Goal: Find specific page/section: Find specific page/section

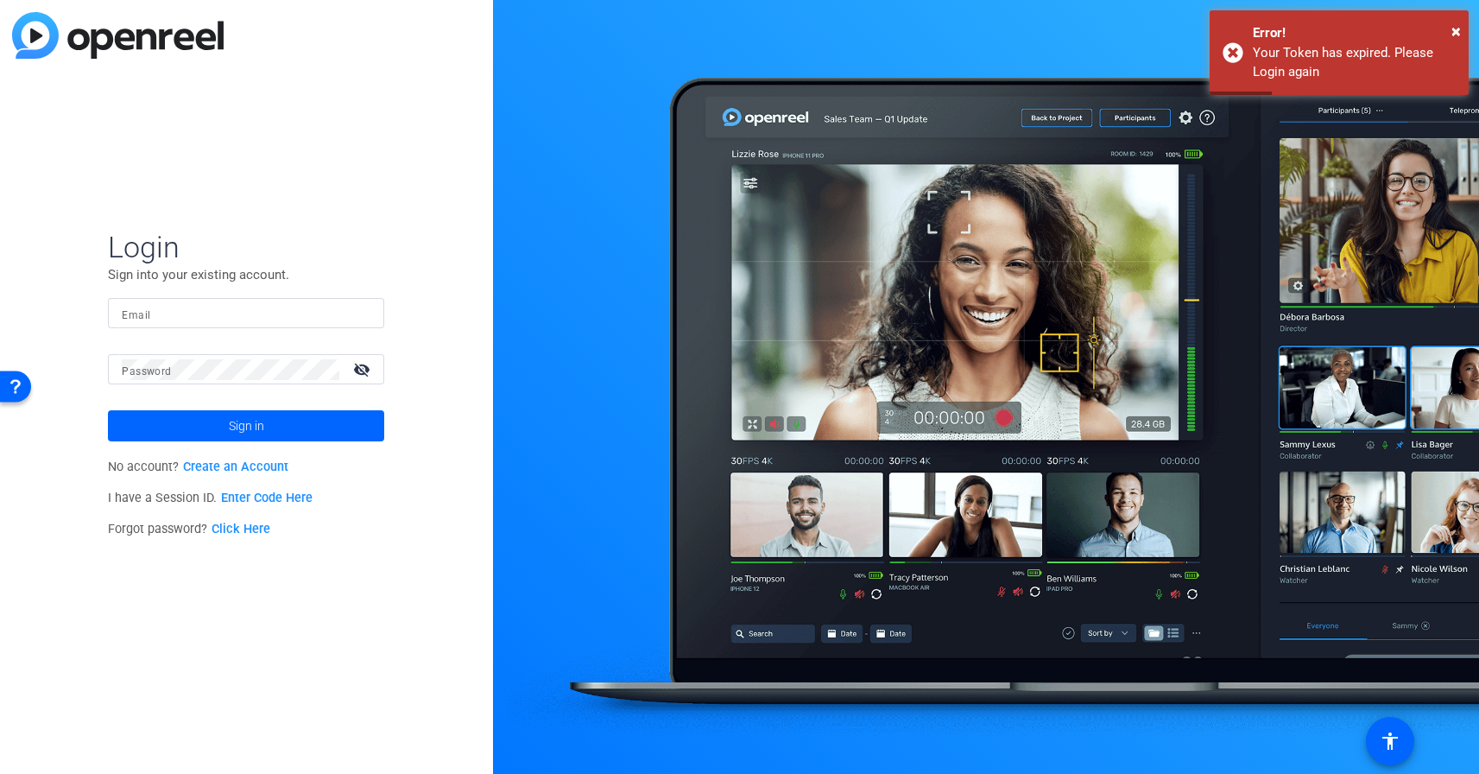
type input "[EMAIL_ADDRESS][PERSON_NAME][DOMAIN_NAME]"
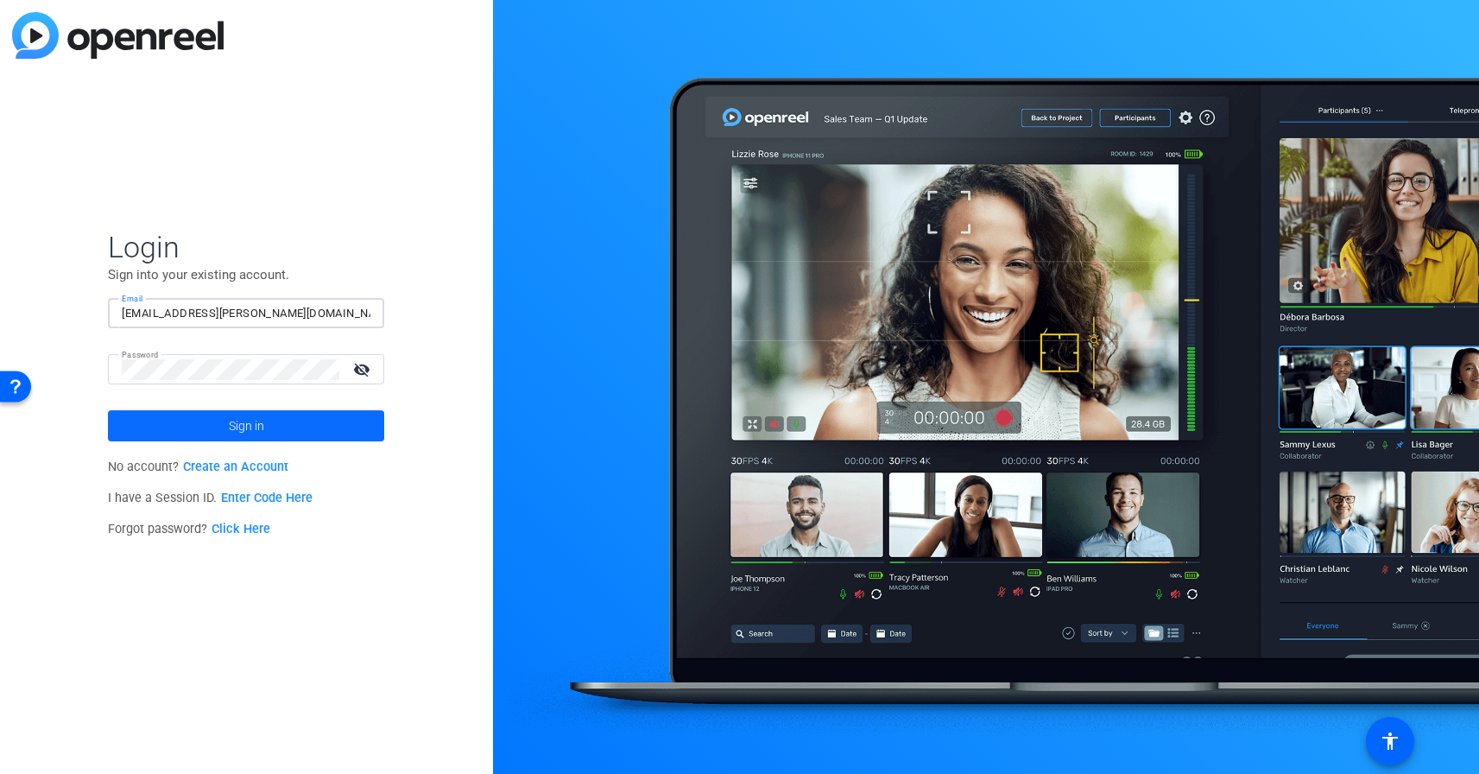
click at [363, 422] on span at bounding box center [246, 425] width 276 height 41
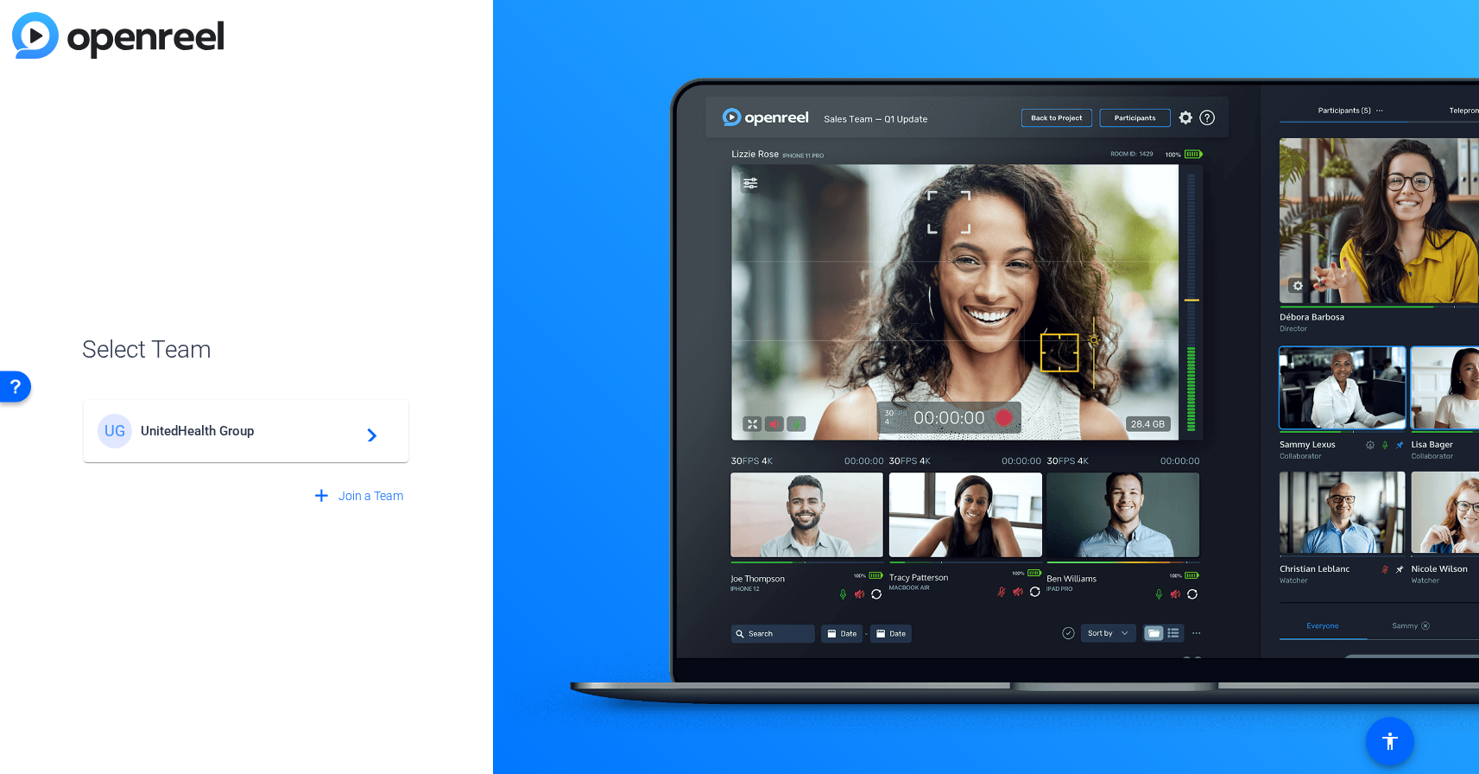
click at [380, 437] on div "UG UnitedHealth Group navigate_next" at bounding box center [246, 431] width 297 height 35
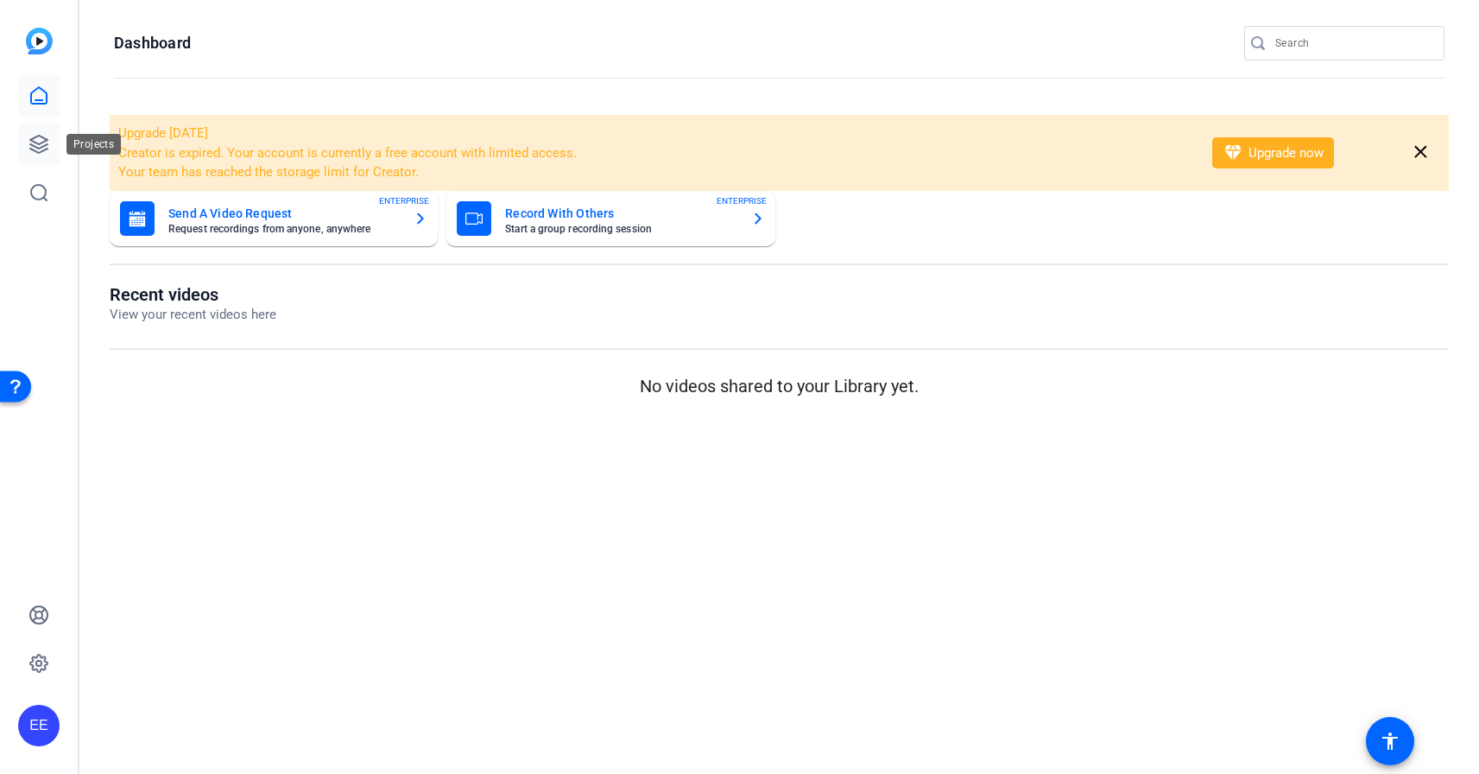
click at [35, 149] on icon at bounding box center [38, 144] width 21 height 21
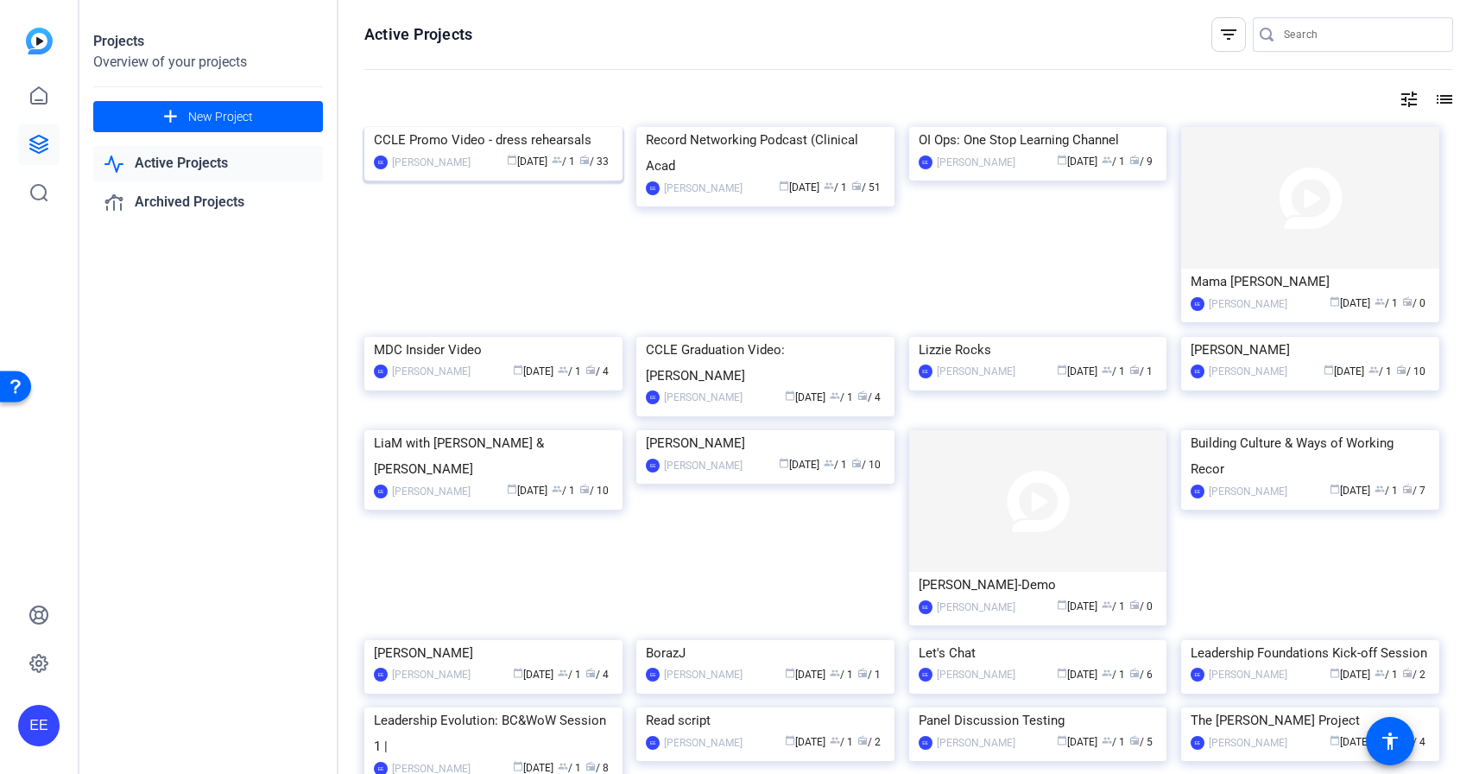
click at [571, 127] on img at bounding box center [493, 127] width 258 height 0
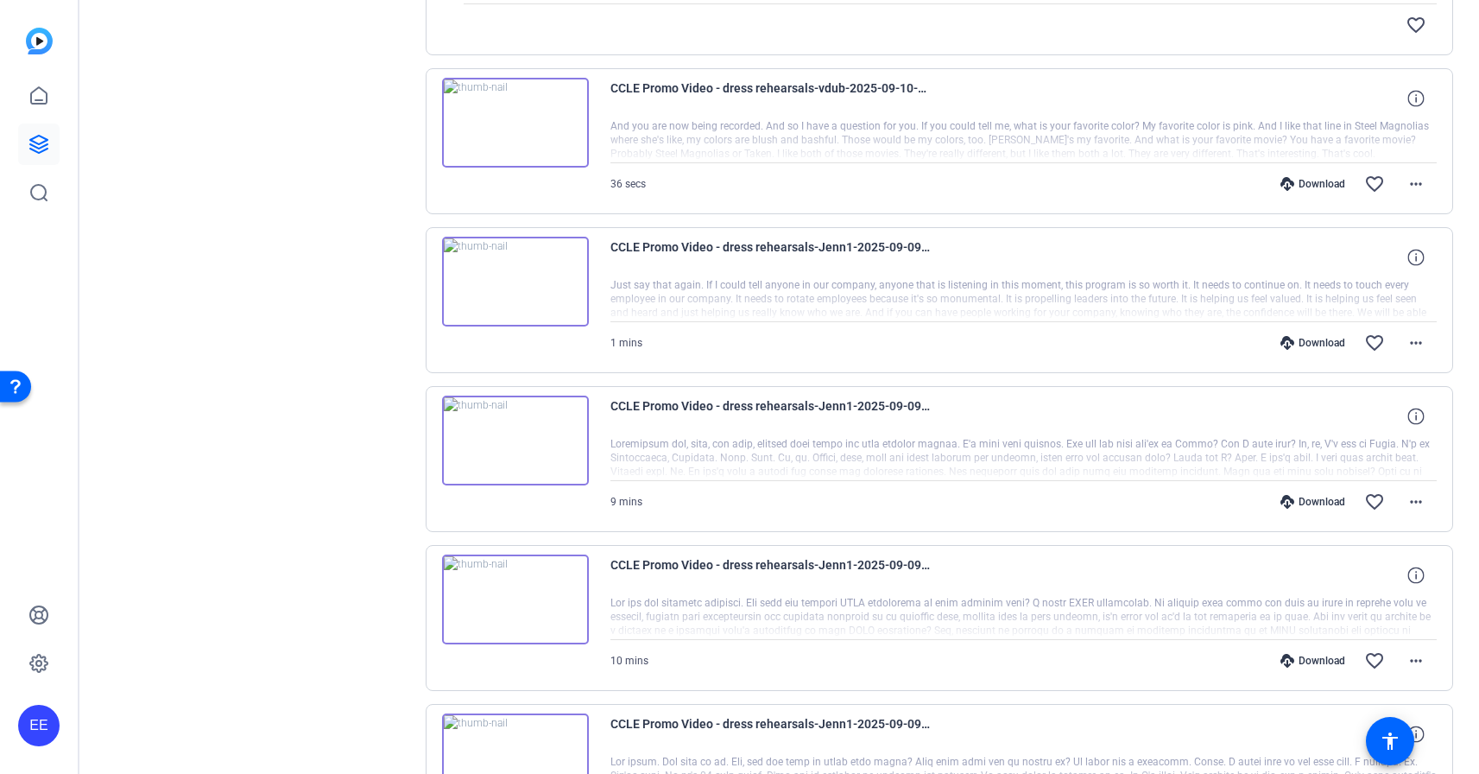
scroll to position [1136, 0]
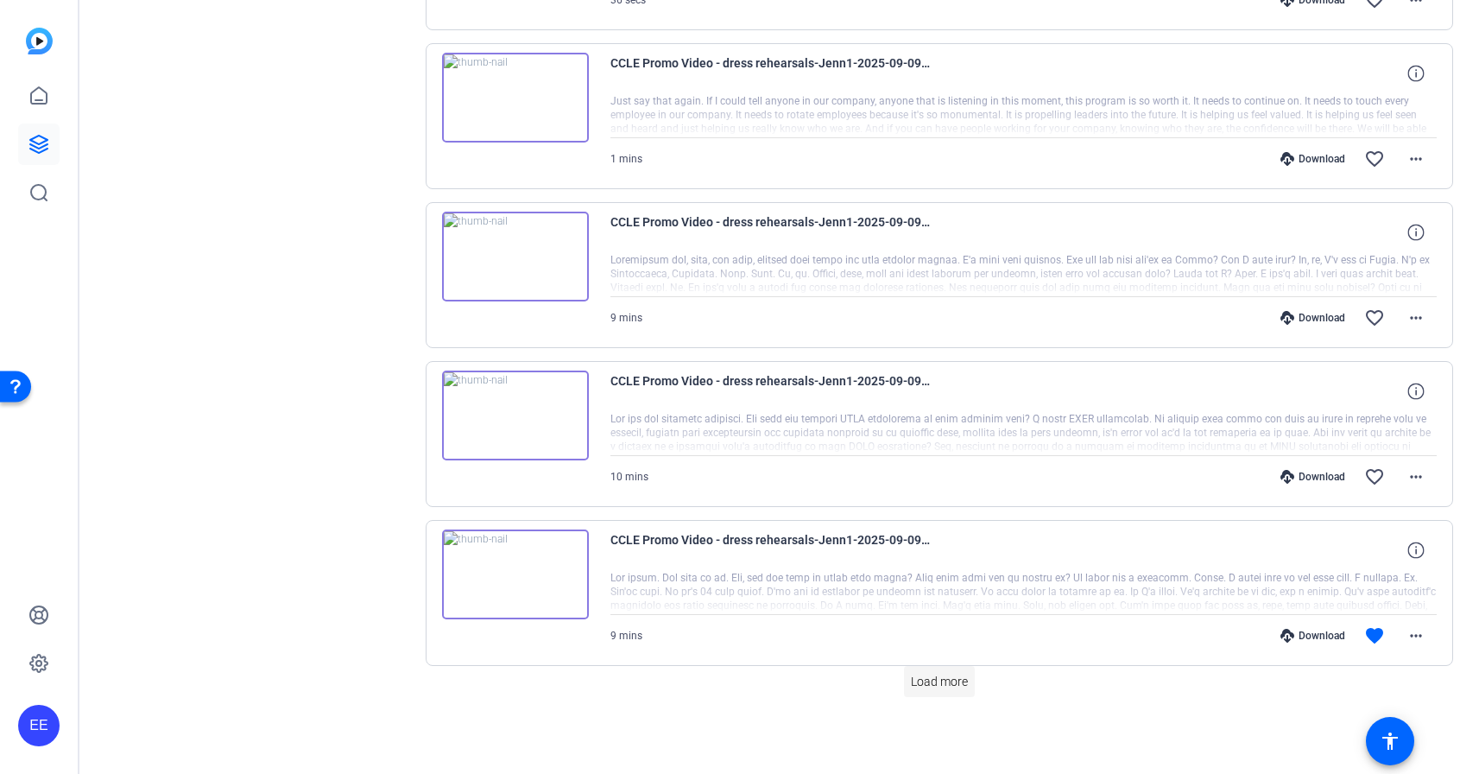
click at [939, 678] on span "Load more" at bounding box center [939, 682] width 57 height 18
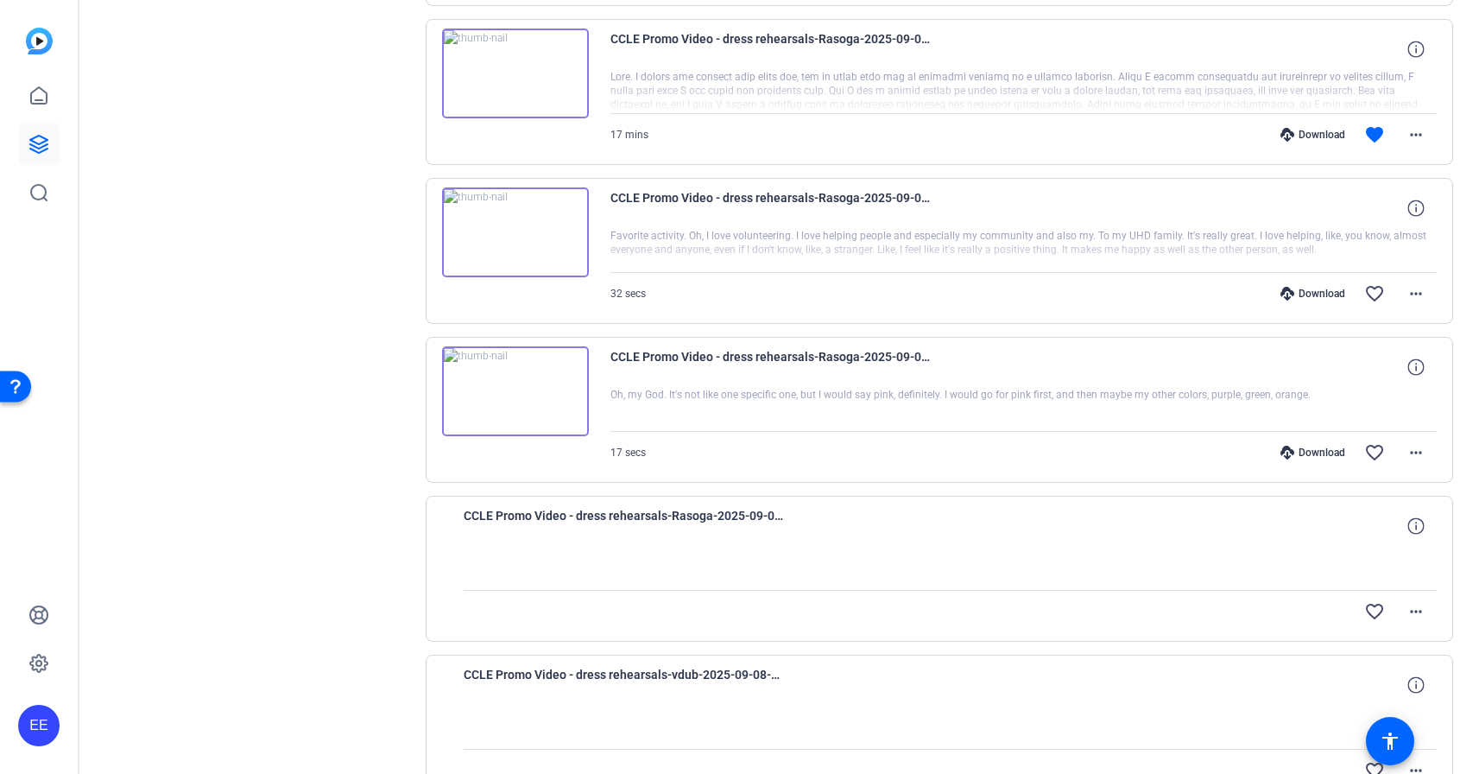
scroll to position [2127, 0]
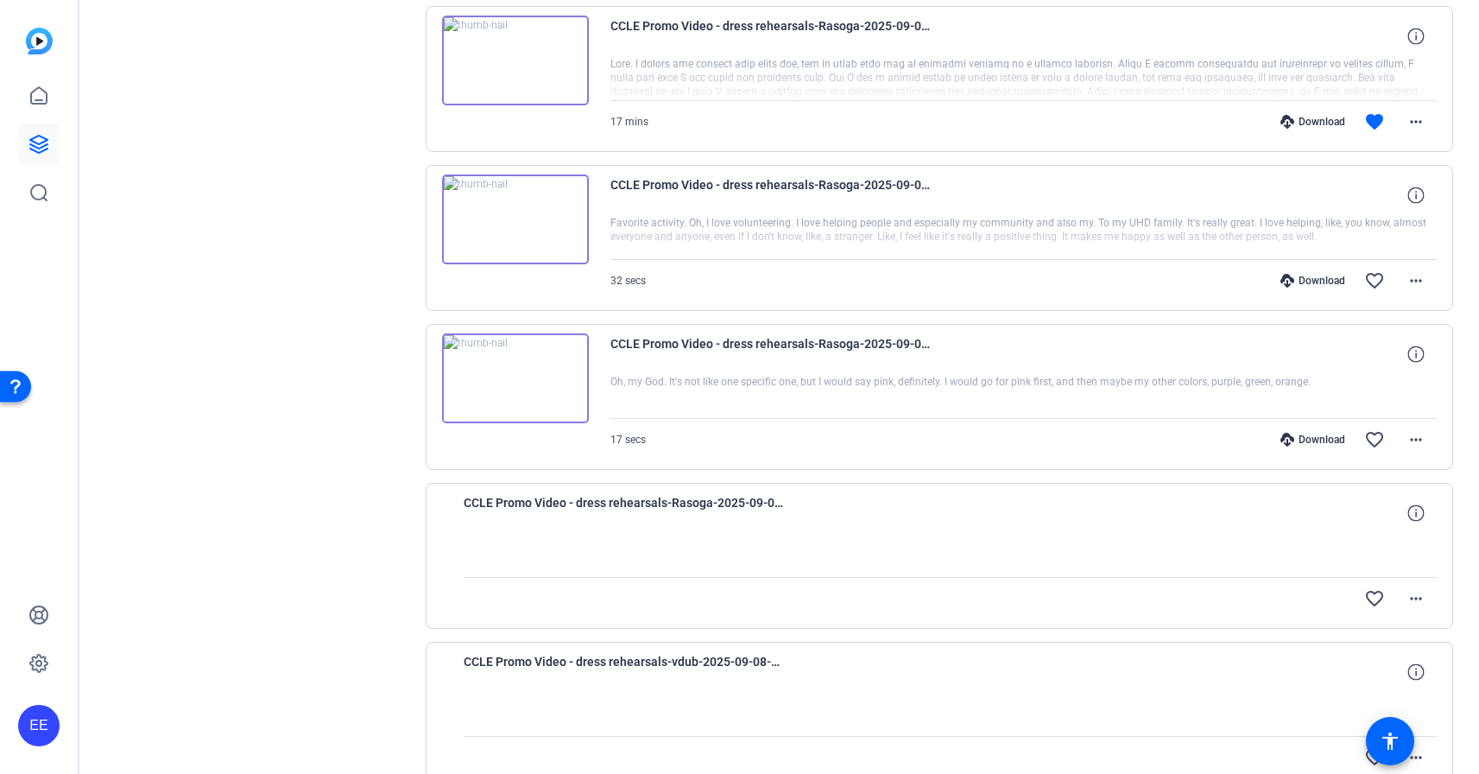
click at [540, 376] on img at bounding box center [515, 378] width 147 height 90
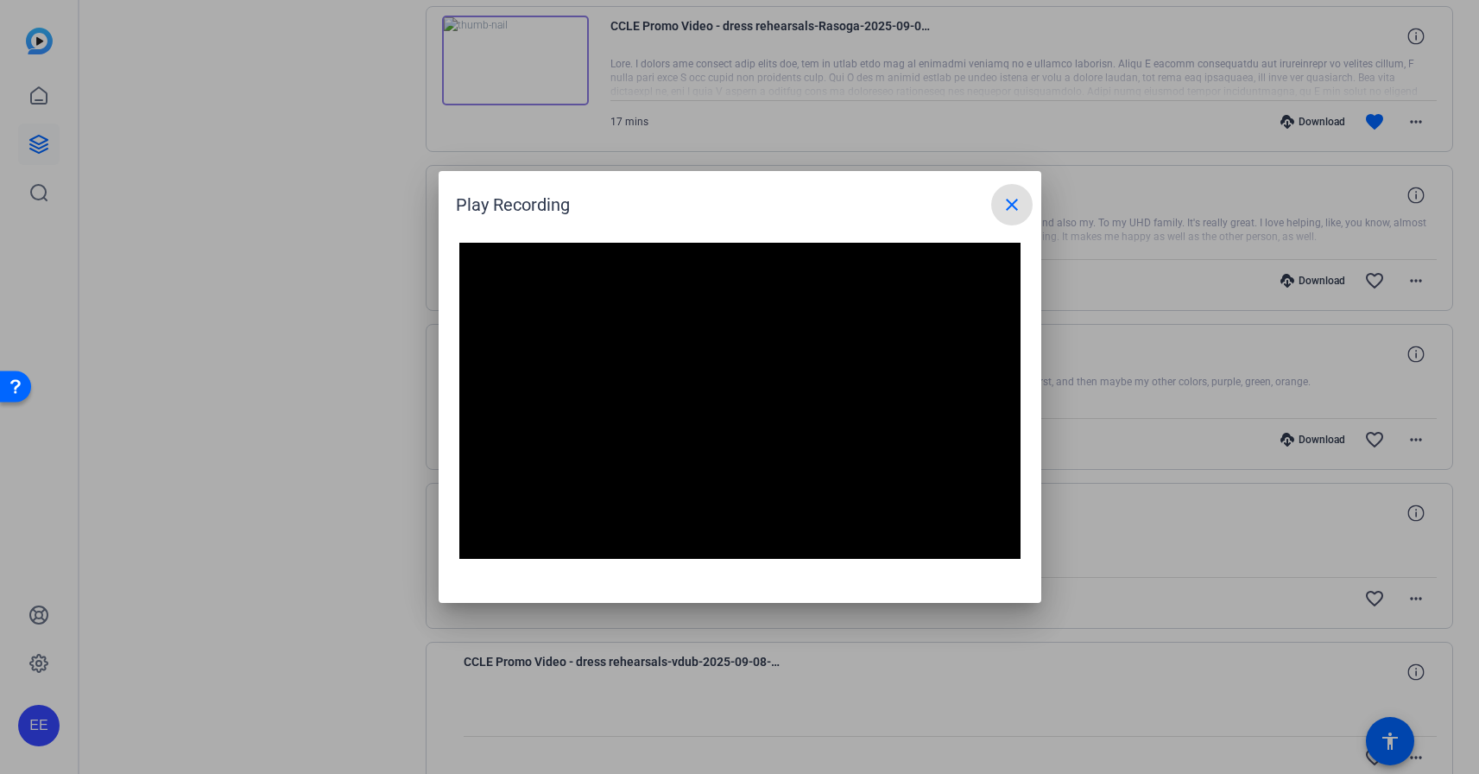
click at [1008, 212] on mat-icon "close" at bounding box center [1012, 204] width 21 height 21
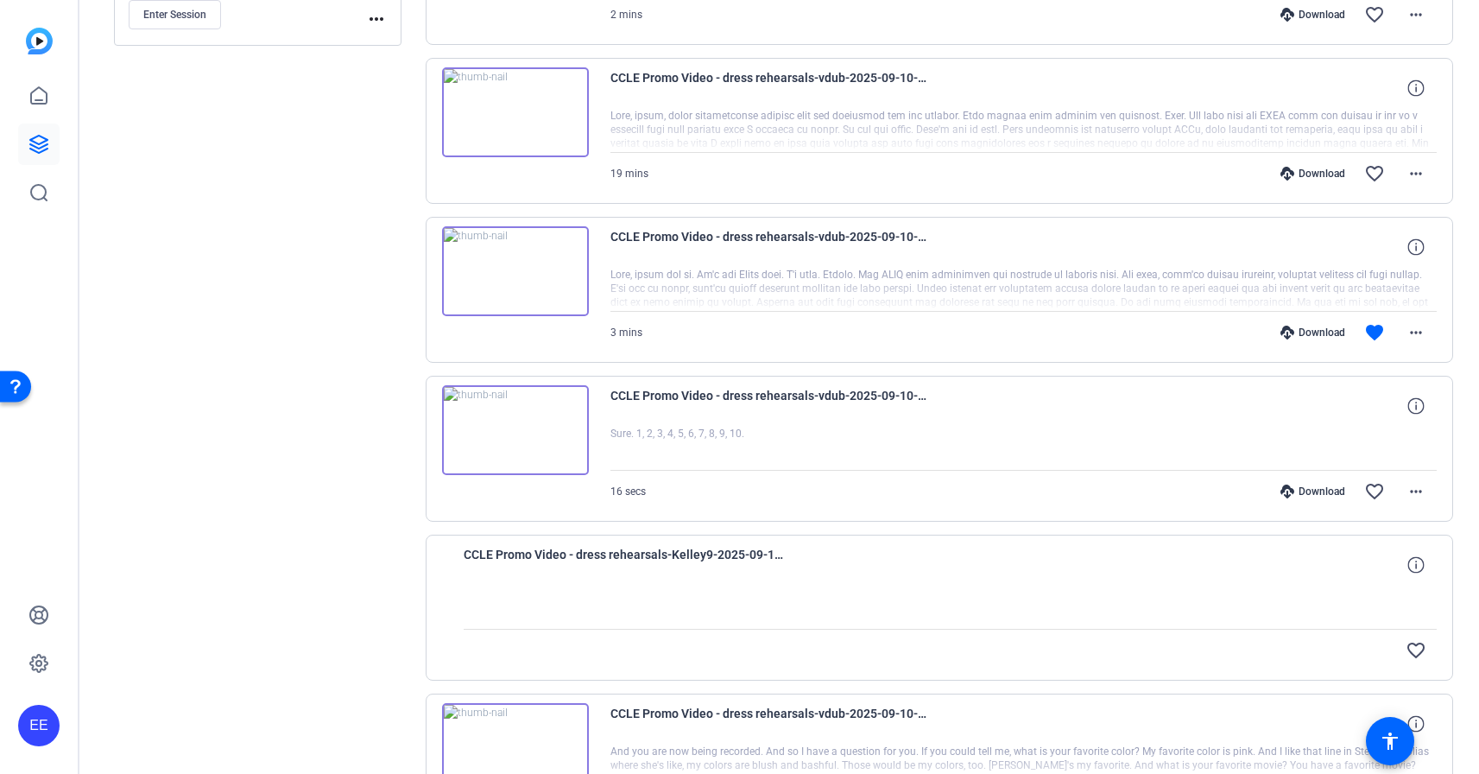
scroll to position [0, 0]
